Goal: Transaction & Acquisition: Register for event/course

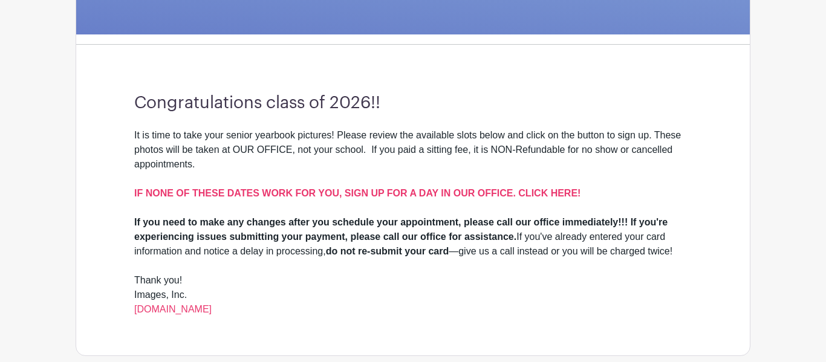
scroll to position [281, 0]
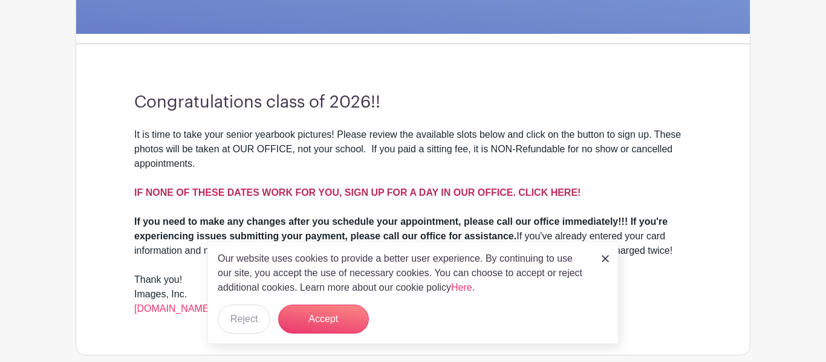
click at [360, 191] on strong "IF NONE OF THESE DATES WORK FOR YOU, SIGN UP FOR A DAY IN OUR OFFICE. CLICK HER…" at bounding box center [357, 192] width 446 height 10
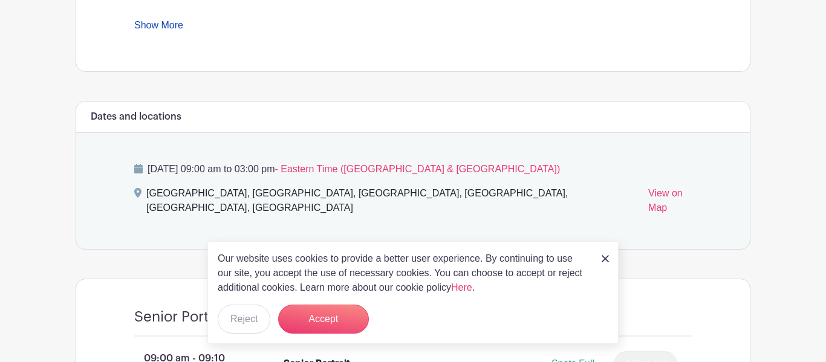
scroll to position [582, 0]
click at [604, 264] on link at bounding box center [605, 258] width 7 height 15
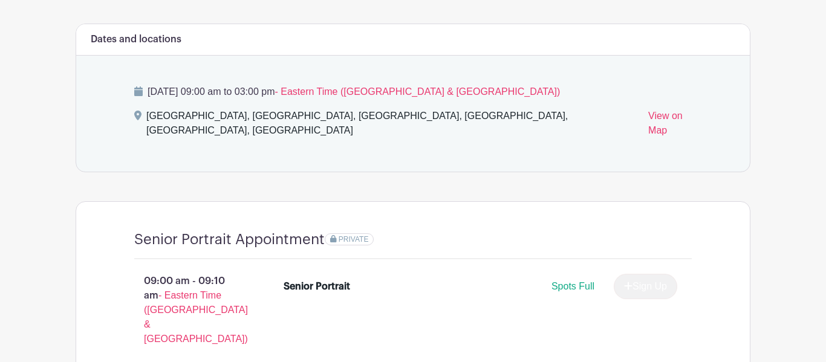
scroll to position [659, 0]
click at [191, 298] on span "- Eastern Time ([GEOGRAPHIC_DATA] & [GEOGRAPHIC_DATA])" at bounding box center [196, 318] width 104 height 54
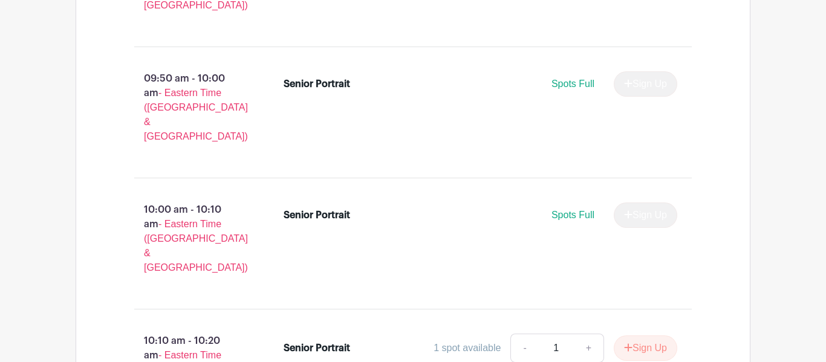
scroll to position [1521, 0]
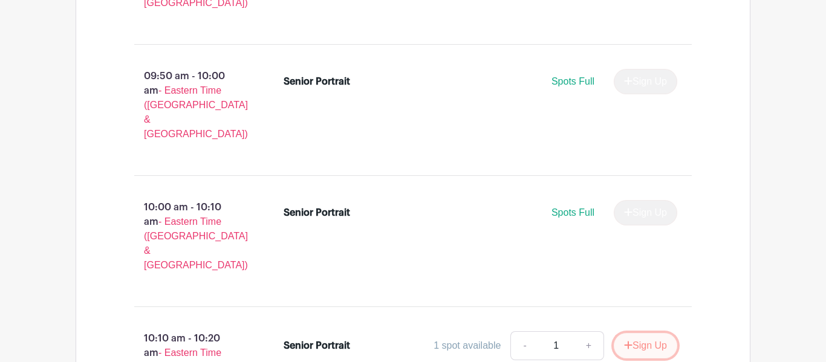
click at [624, 333] on button "Sign Up" at bounding box center [646, 345] width 64 height 25
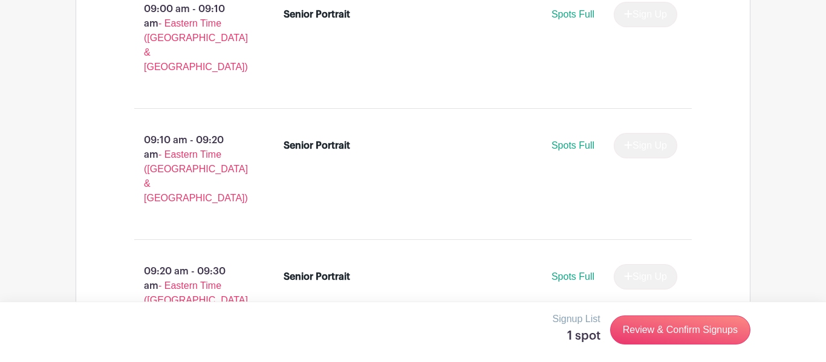
scroll to position [957, 0]
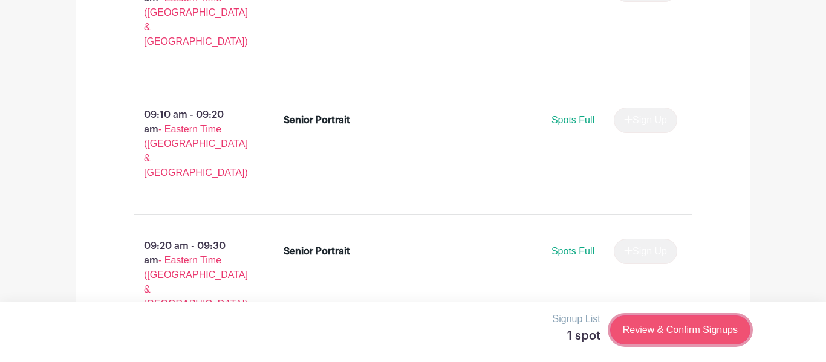
click at [668, 337] on link "Review & Confirm Signups" at bounding box center [680, 330] width 140 height 29
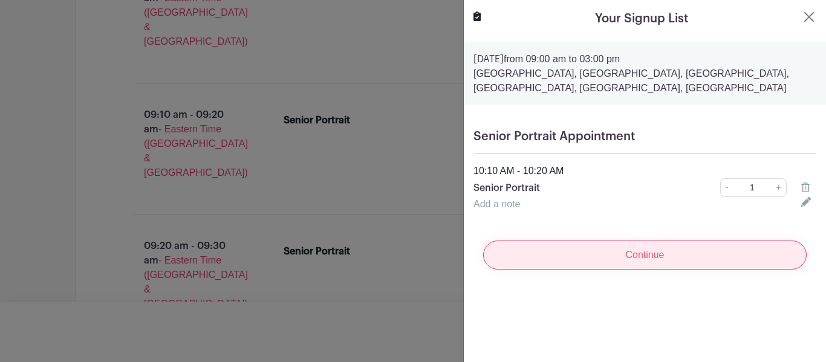
click at [636, 253] on input "Continue" at bounding box center [645, 255] width 324 height 29
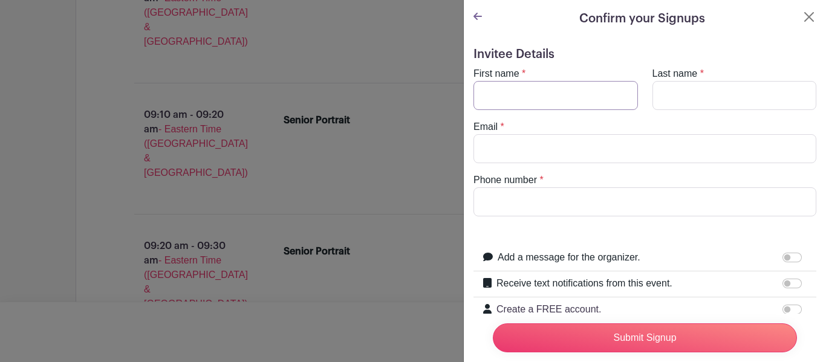
click at [543, 104] on input "First name" at bounding box center [556, 95] width 165 height 29
type input "Jayden"
click at [691, 99] on input "Last name" at bounding box center [735, 95] width 165 height 29
type input "Irby"
click at [551, 151] on input "Email" at bounding box center [645, 148] width 343 height 29
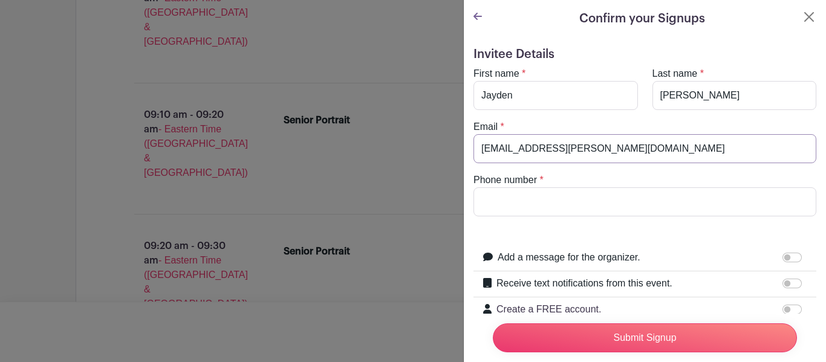
type input "jayden.irby.17@gmail.com"
click at [535, 189] on input "Phone number" at bounding box center [645, 201] width 343 height 29
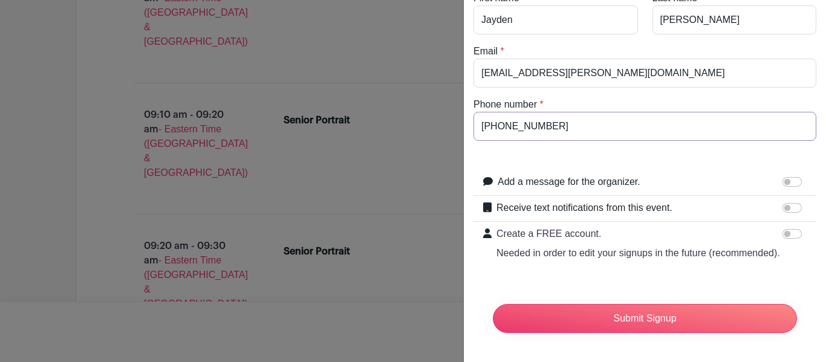
scroll to position [73, 0]
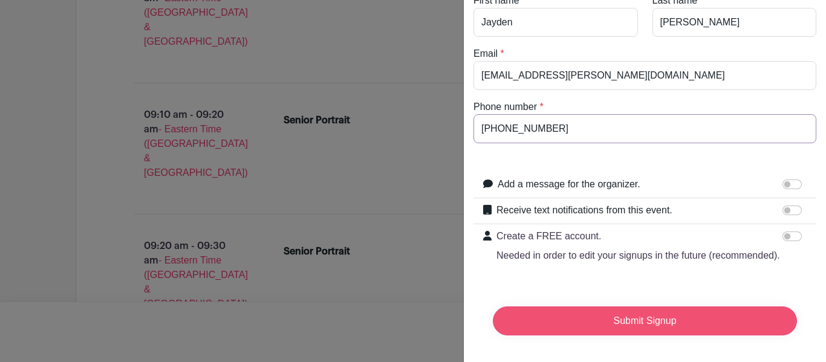
type input "864-906-4389"
click at [607, 318] on input "Submit Signup" at bounding box center [645, 321] width 304 height 29
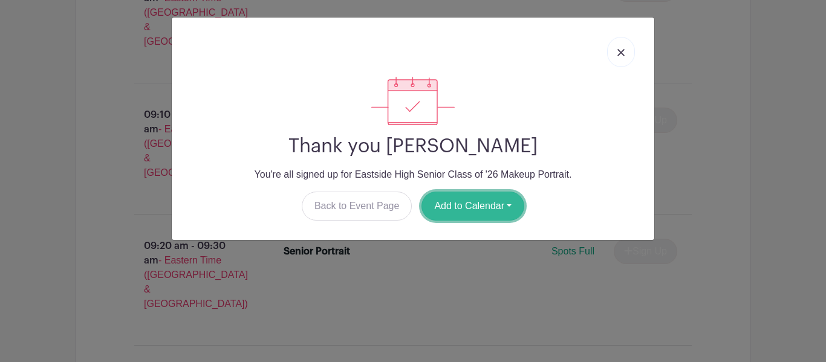
click at [478, 214] on button "Add to Calendar" at bounding box center [473, 206] width 103 height 29
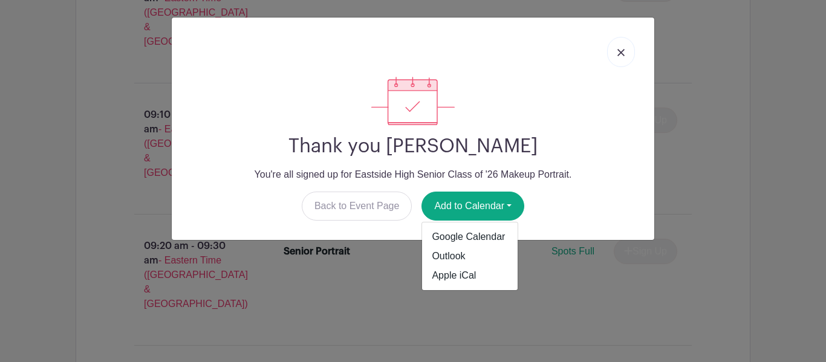
click at [619, 51] on img at bounding box center [621, 52] width 7 height 7
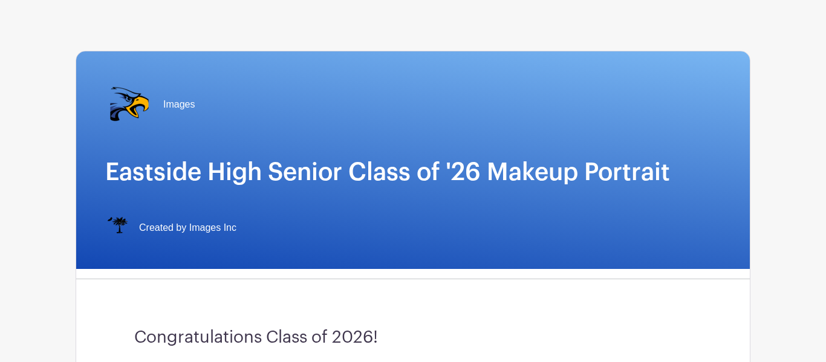
scroll to position [0, 0]
